Goal: Task Accomplishment & Management: Use online tool/utility

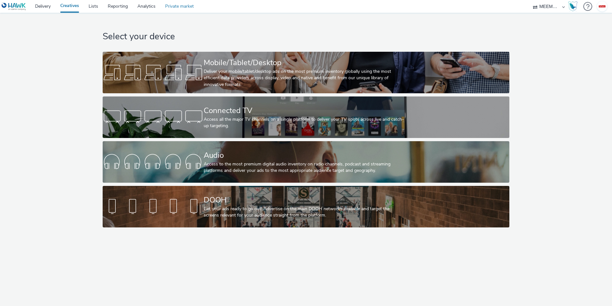
click at [178, 7] on link "Private market" at bounding box center [179, 6] width 38 height 13
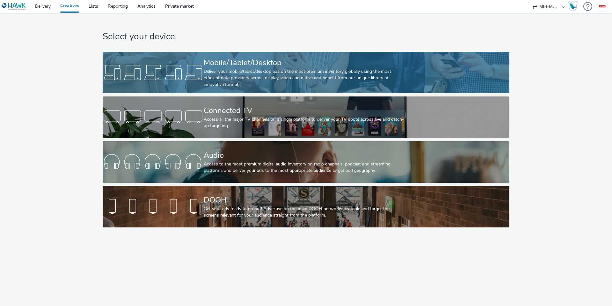
click at [247, 81] on div "Deliver your mobile/tablet/desktop ads on the most premium inventory globally u…" at bounding box center [305, 77] width 202 height 19
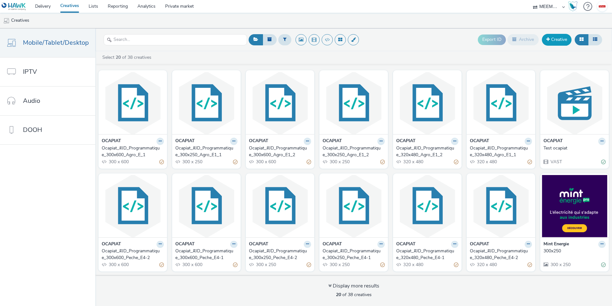
click at [555, 39] on link "Creative" at bounding box center [557, 39] width 30 height 11
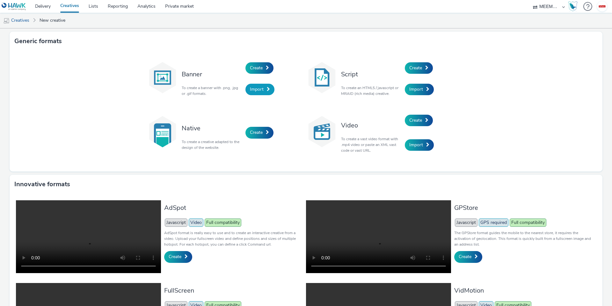
click at [256, 90] on span "Import" at bounding box center [257, 89] width 14 height 6
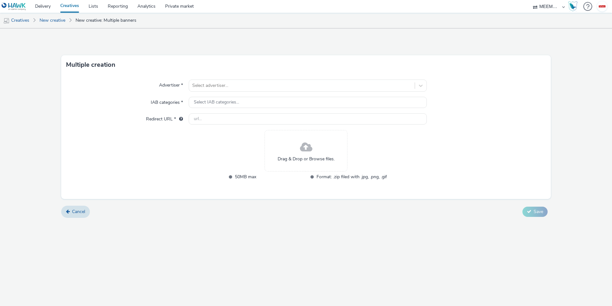
click at [298, 152] on div "Drag & Drop or Browse files." at bounding box center [306, 150] width 83 height 41
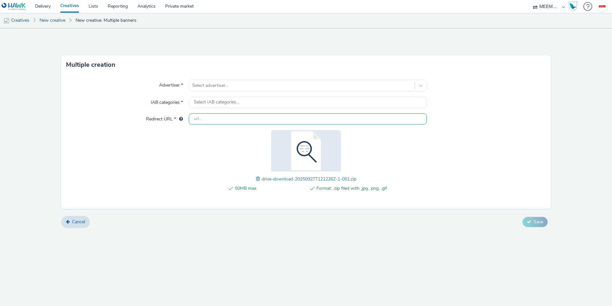
click at [228, 118] on input "text" at bounding box center [308, 118] width 238 height 11
paste input "[URL][DOMAIN_NAME]"
click at [231, 82] on div at bounding box center [301, 86] width 219 height 8
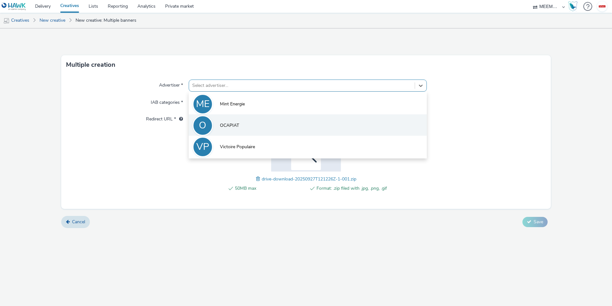
click at [247, 119] on li "O OCAPIAT" at bounding box center [308, 124] width 238 height 21
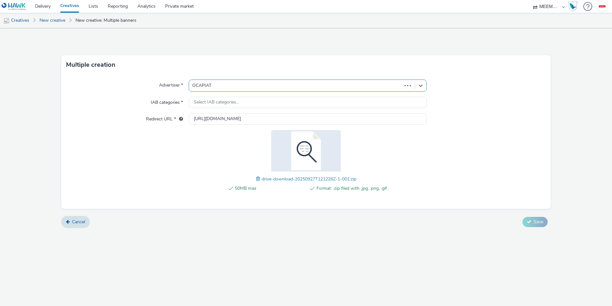
type input "[URL][DOMAIN_NAME]"
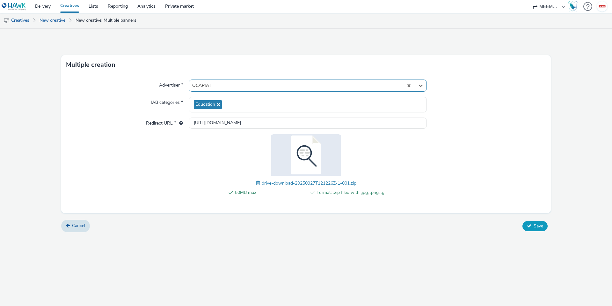
click at [531, 226] on icon at bounding box center [529, 225] width 4 height 4
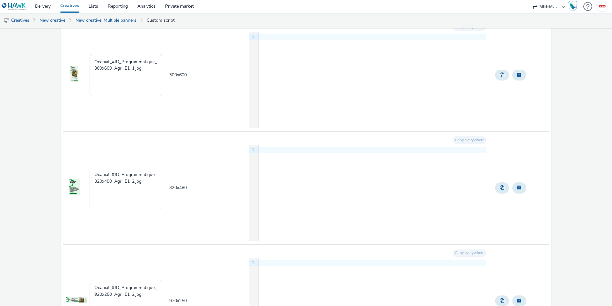
scroll to position [839, 0]
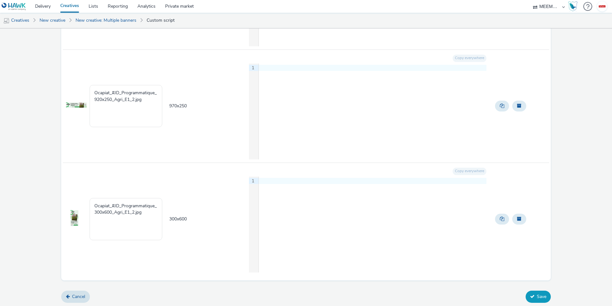
click at [538, 295] on button "Save" at bounding box center [538, 296] width 25 height 12
